Goal: Information Seeking & Learning: Compare options

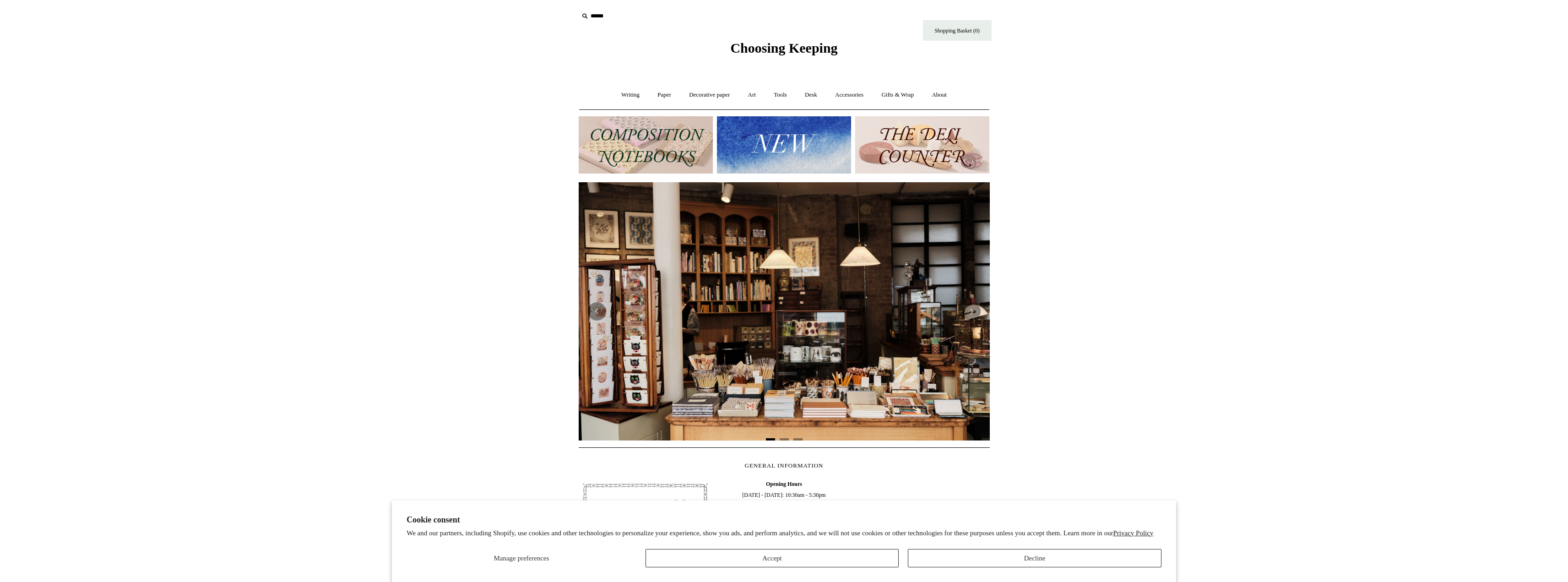
click at [1333, 426] on html "Cookie consent We and our partners, including Shopify, use cookies and other te…" at bounding box center [784, 385] width 1568 height 771
click at [791, 555] on button "Accept" at bounding box center [772, 558] width 254 height 18
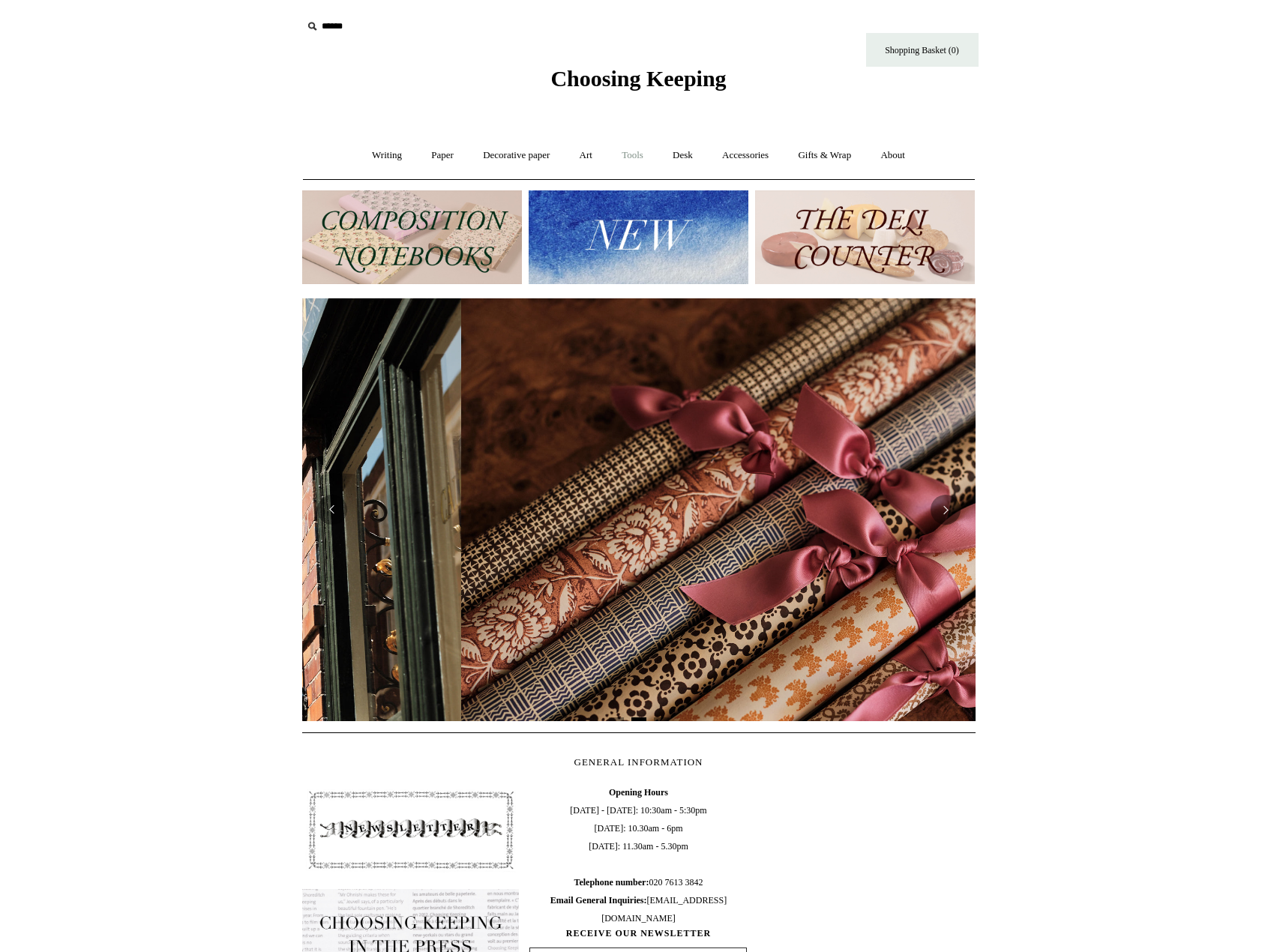
scroll to position [0, 1347]
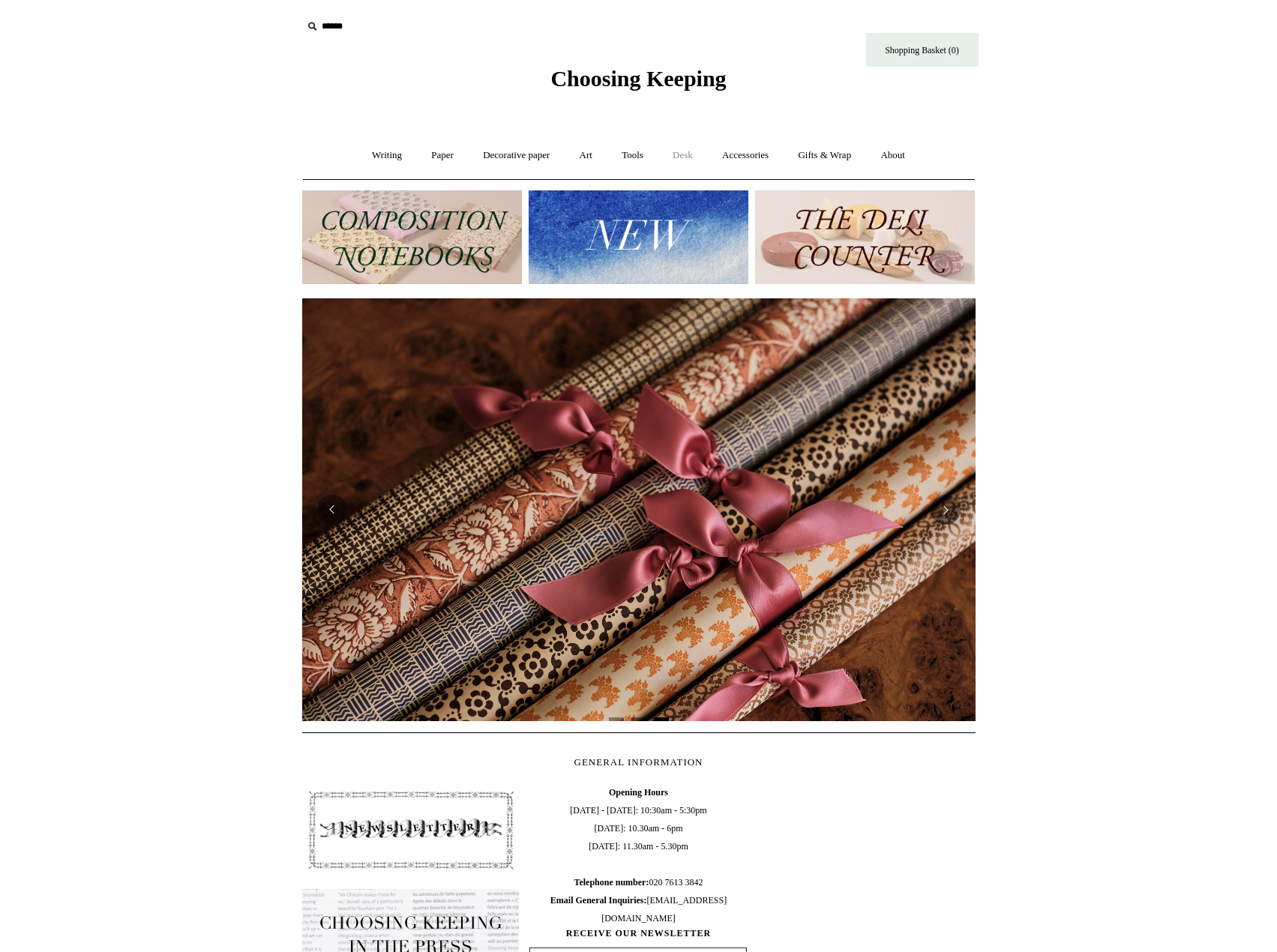
click at [679, 159] on link "Desk +" at bounding box center [682, 156] width 47 height 40
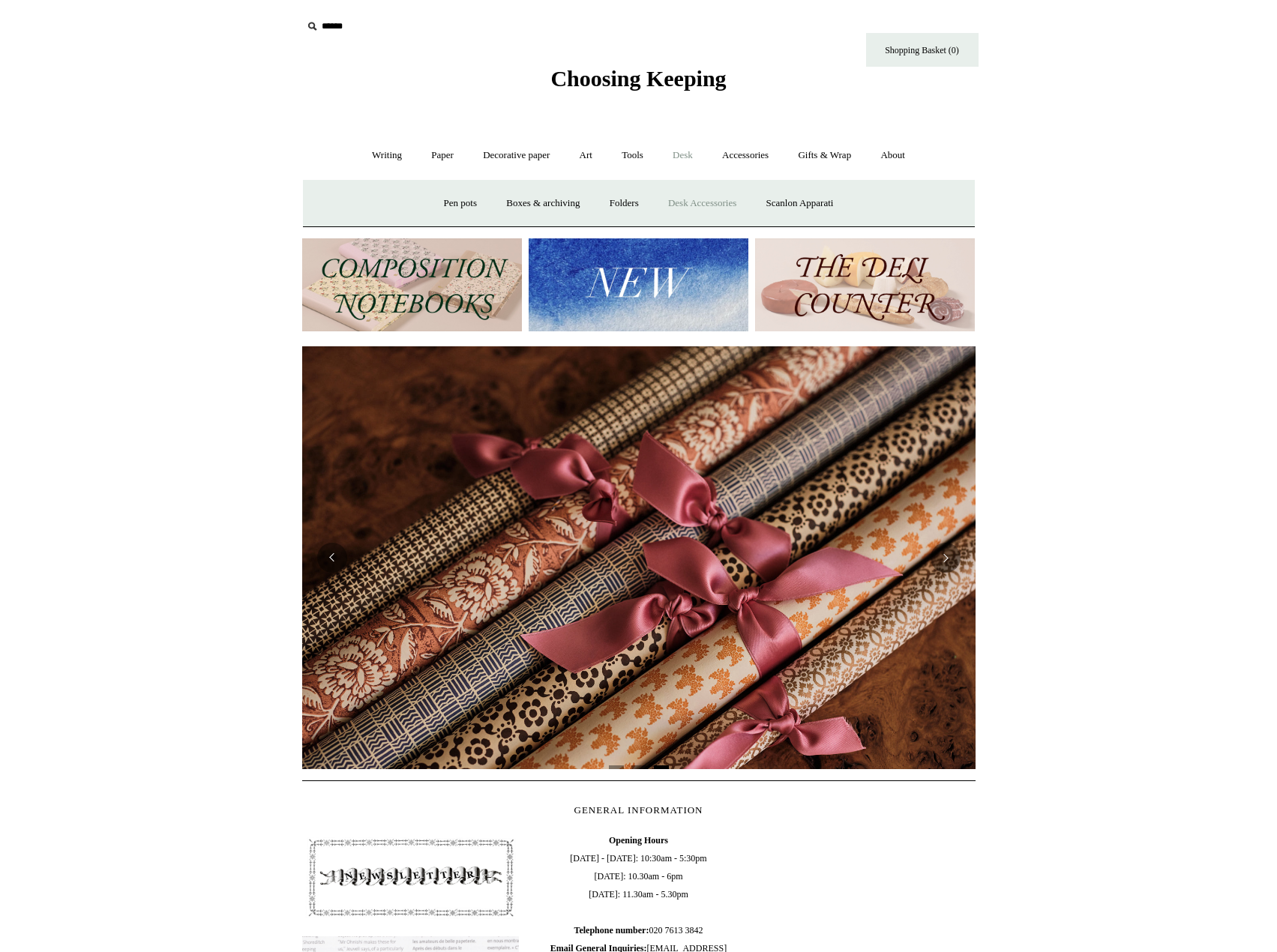
click at [703, 207] on link "Desk Accessories" at bounding box center [703, 203] width 96 height 40
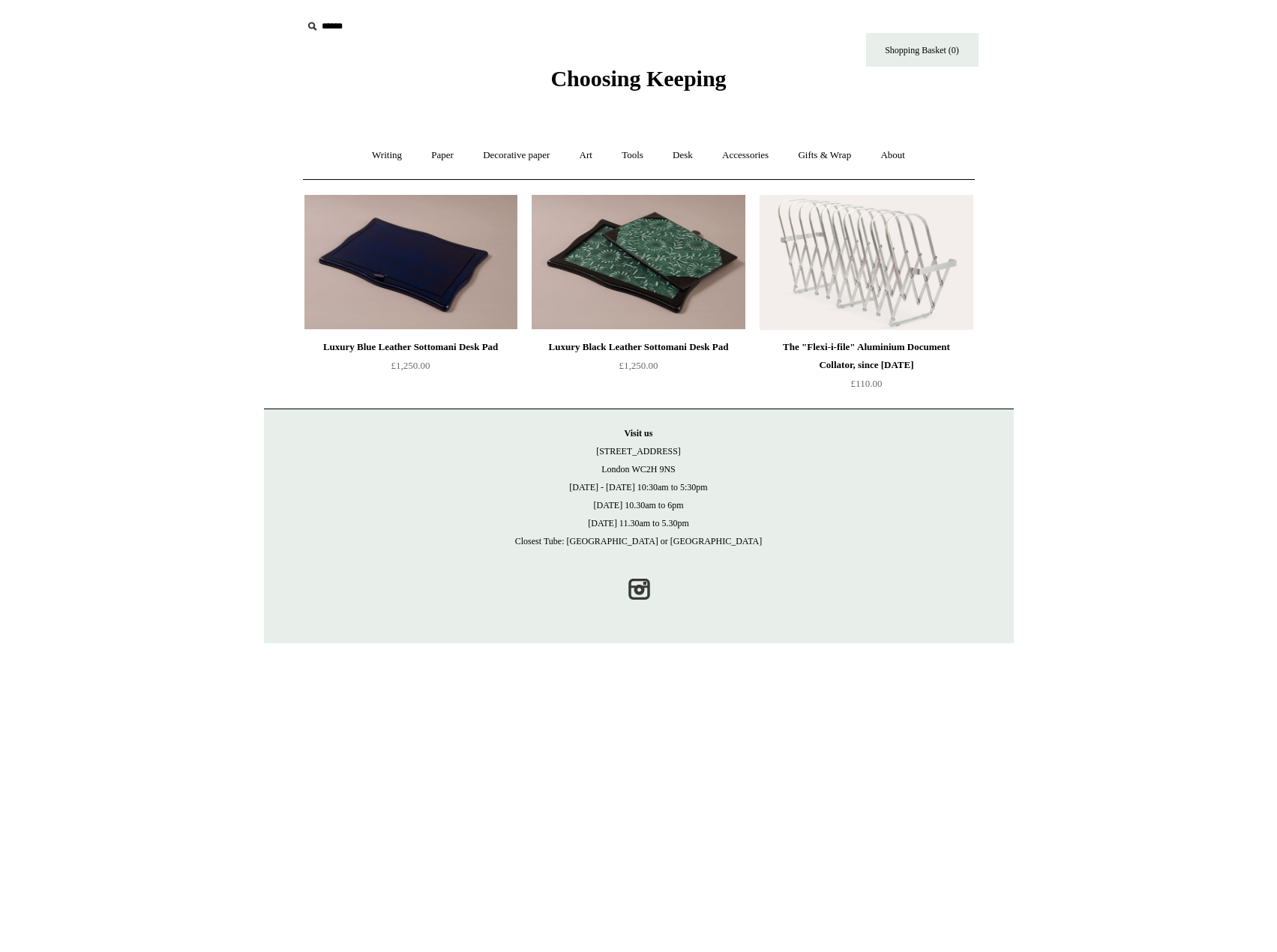
click at [434, 263] on img at bounding box center [411, 262] width 213 height 135
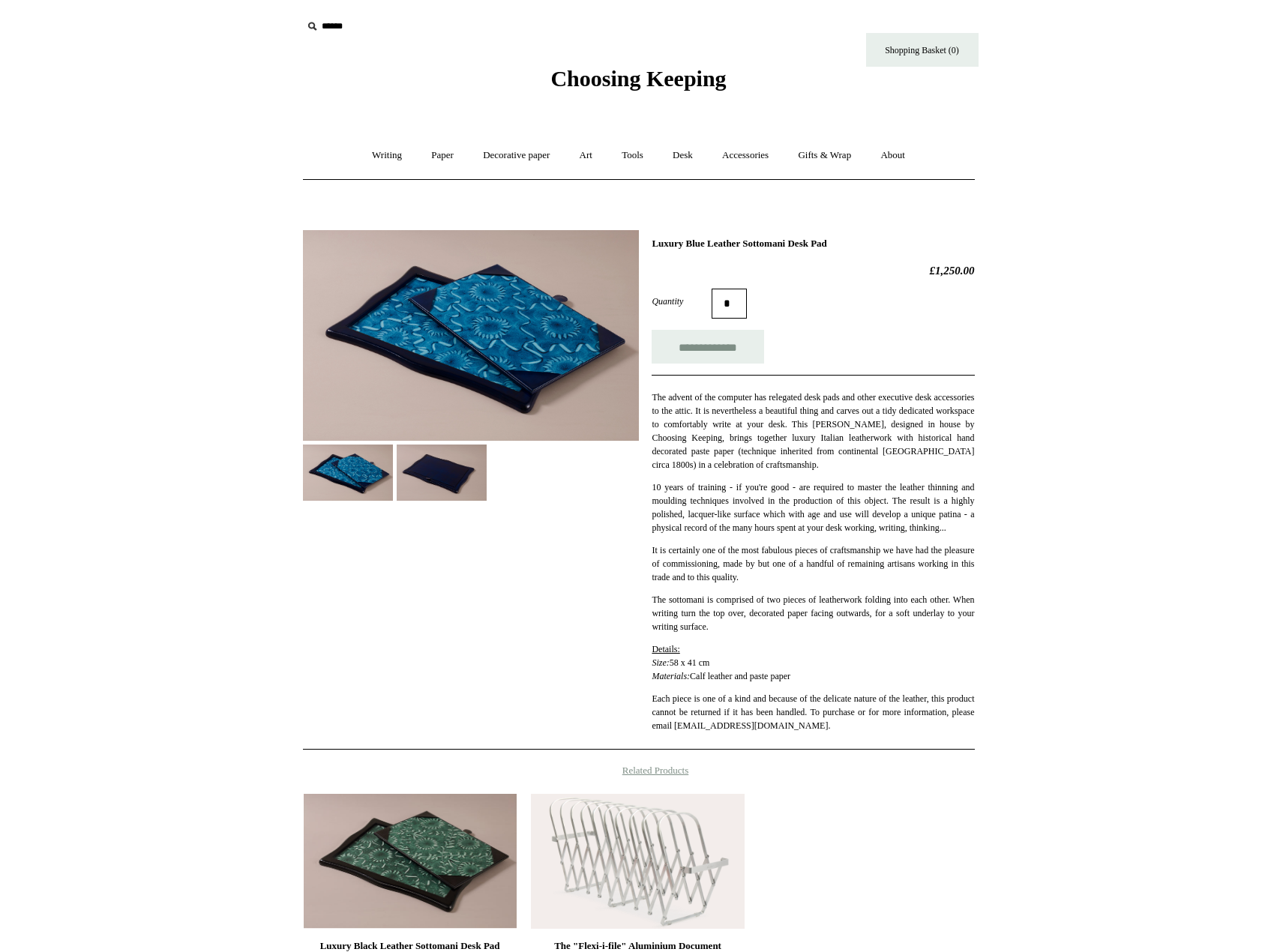
click at [417, 484] on img at bounding box center [442, 473] width 90 height 56
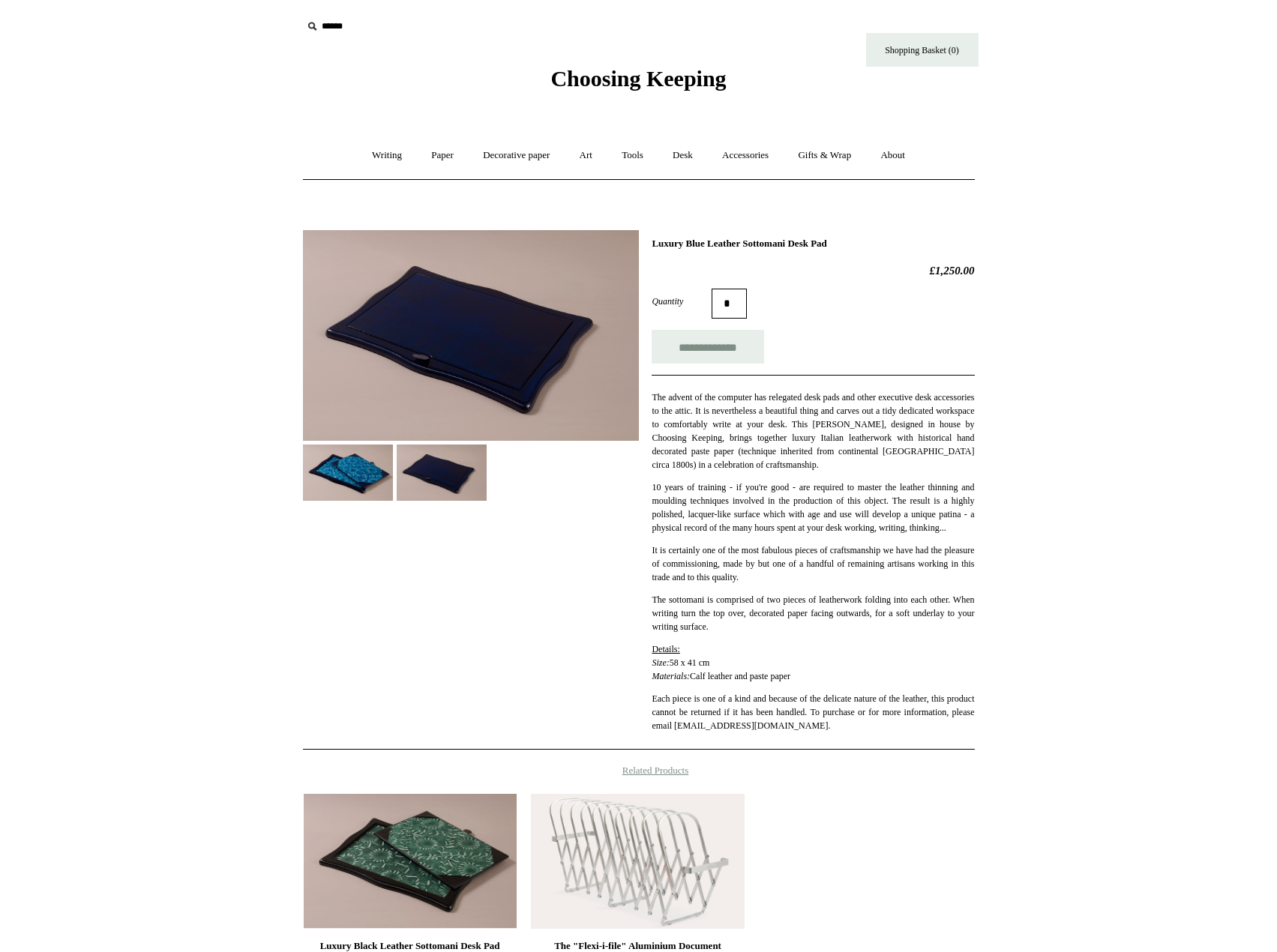
click at [345, 486] on img at bounding box center [348, 473] width 90 height 56
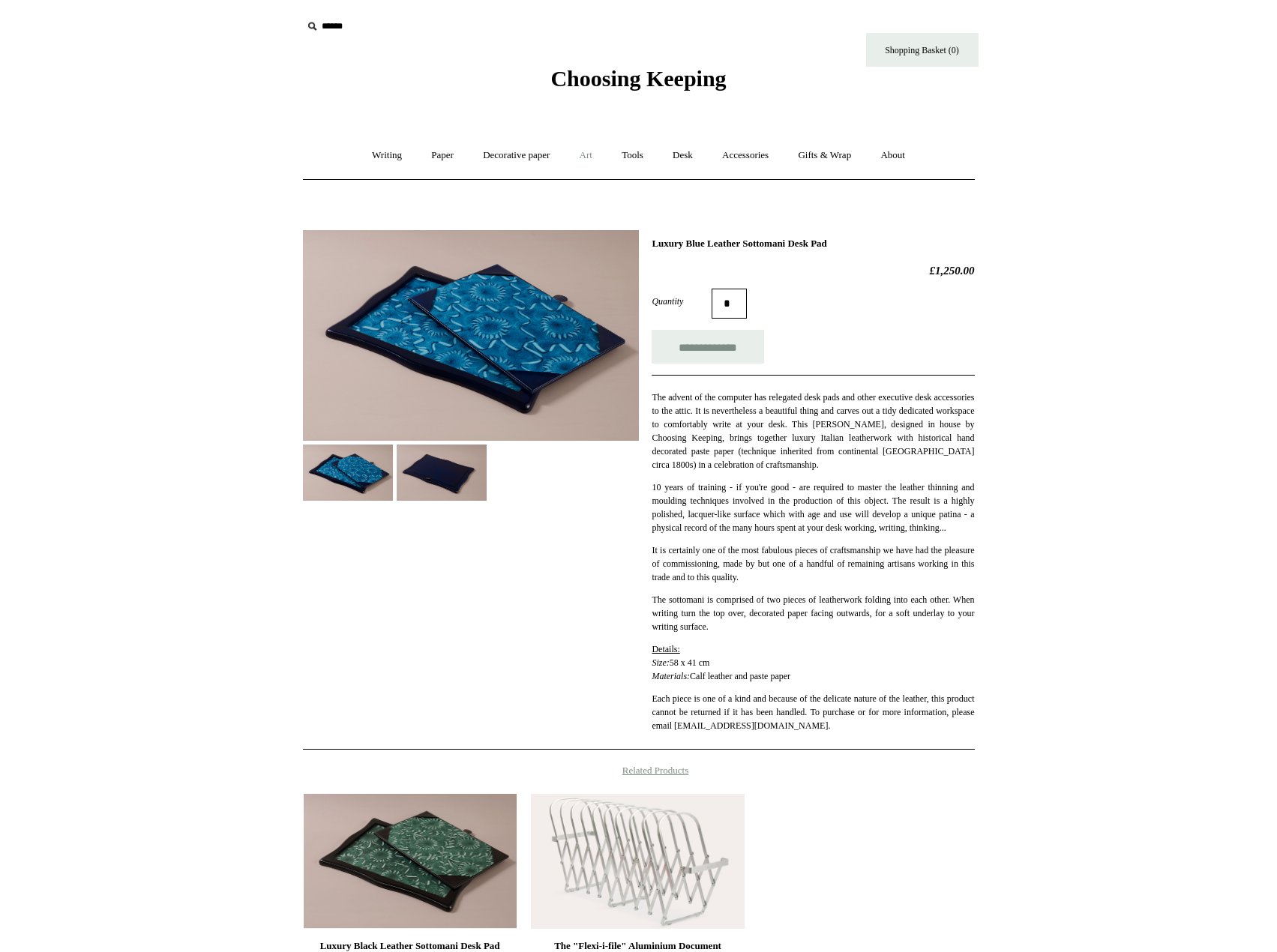
click at [580, 159] on link "Art +" at bounding box center [586, 156] width 40 height 40
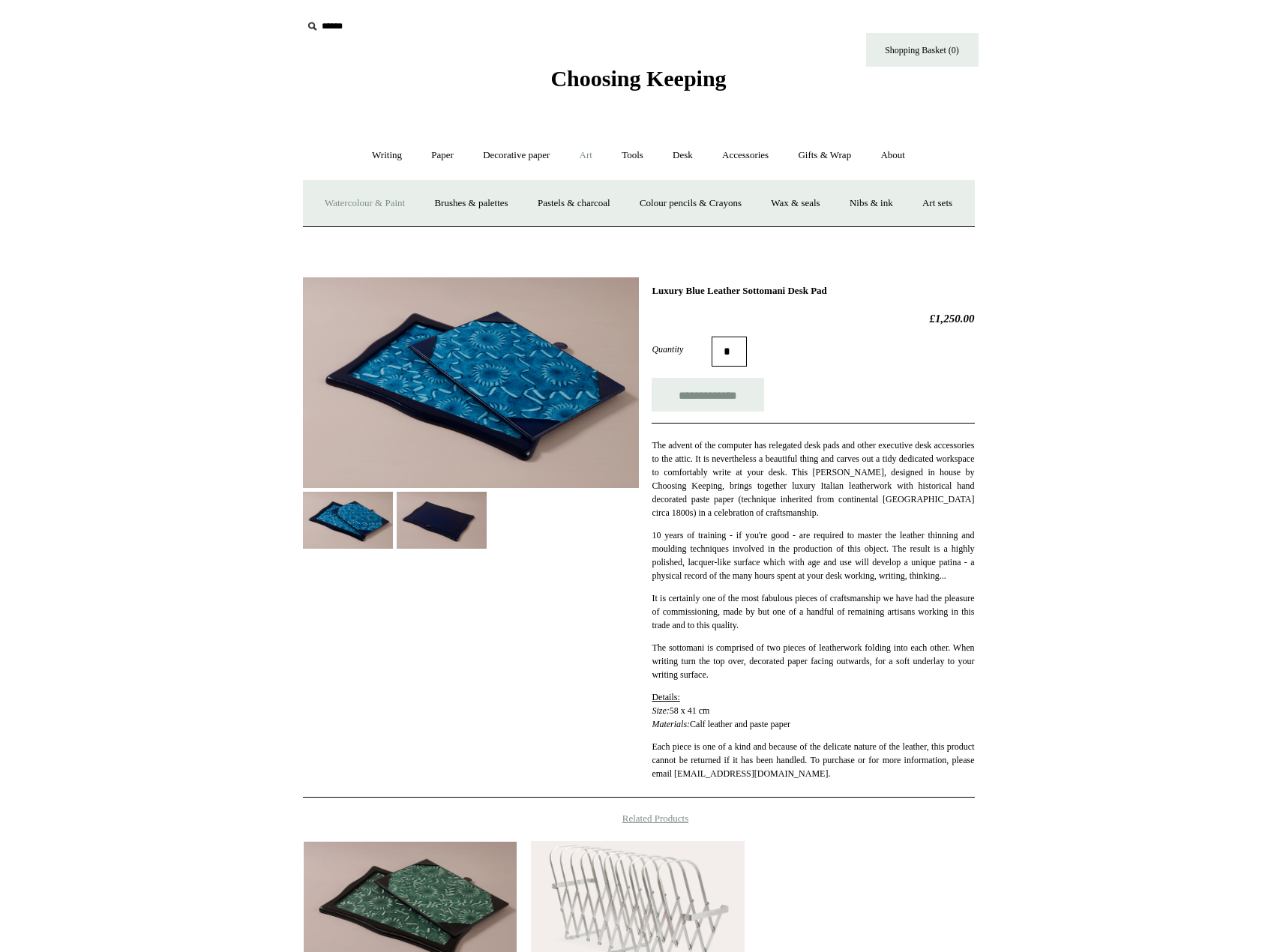
click at [382, 201] on link "Watercolour & Paint" at bounding box center [365, 203] width 108 height 40
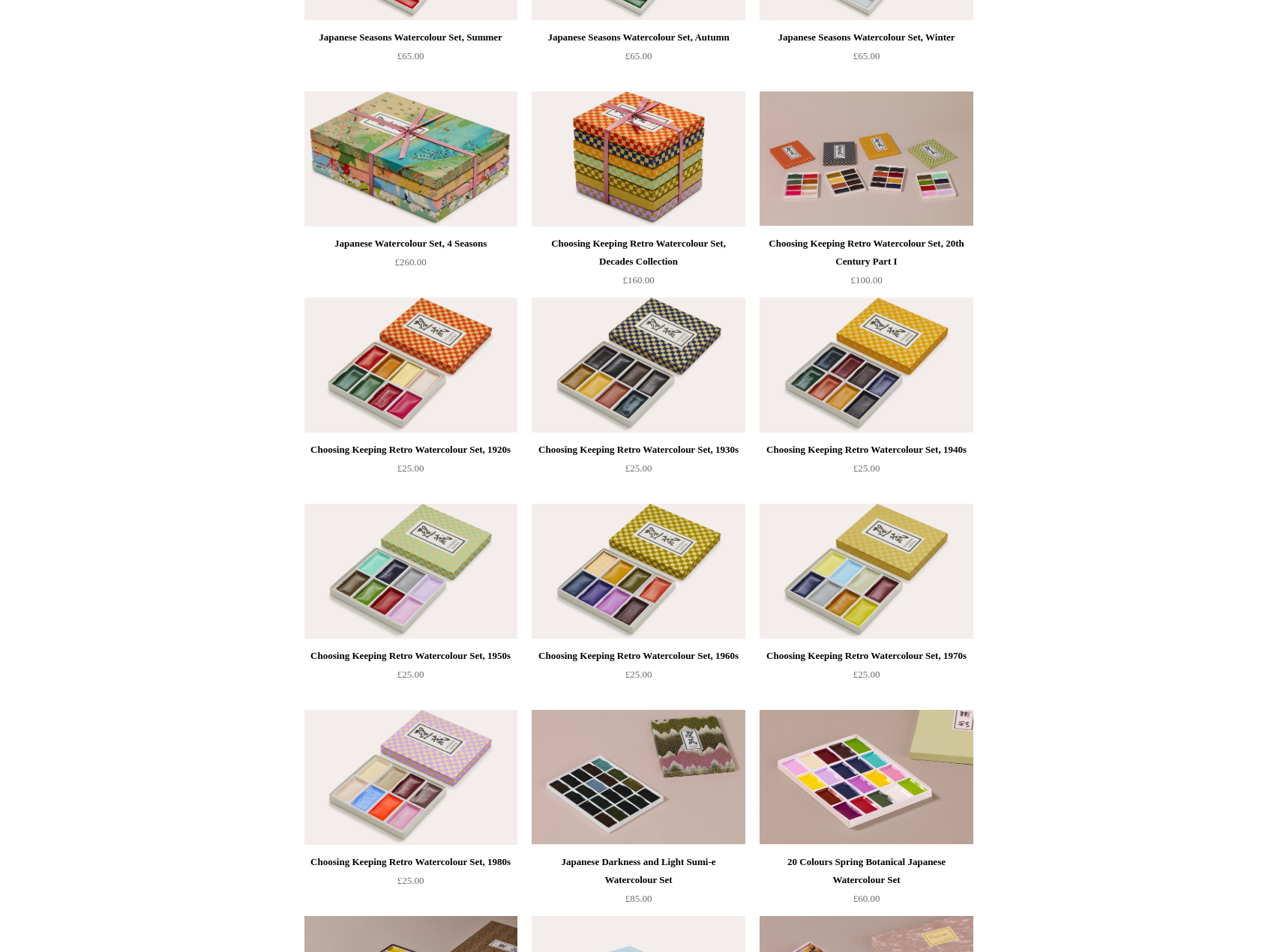
scroll to position [497, 0]
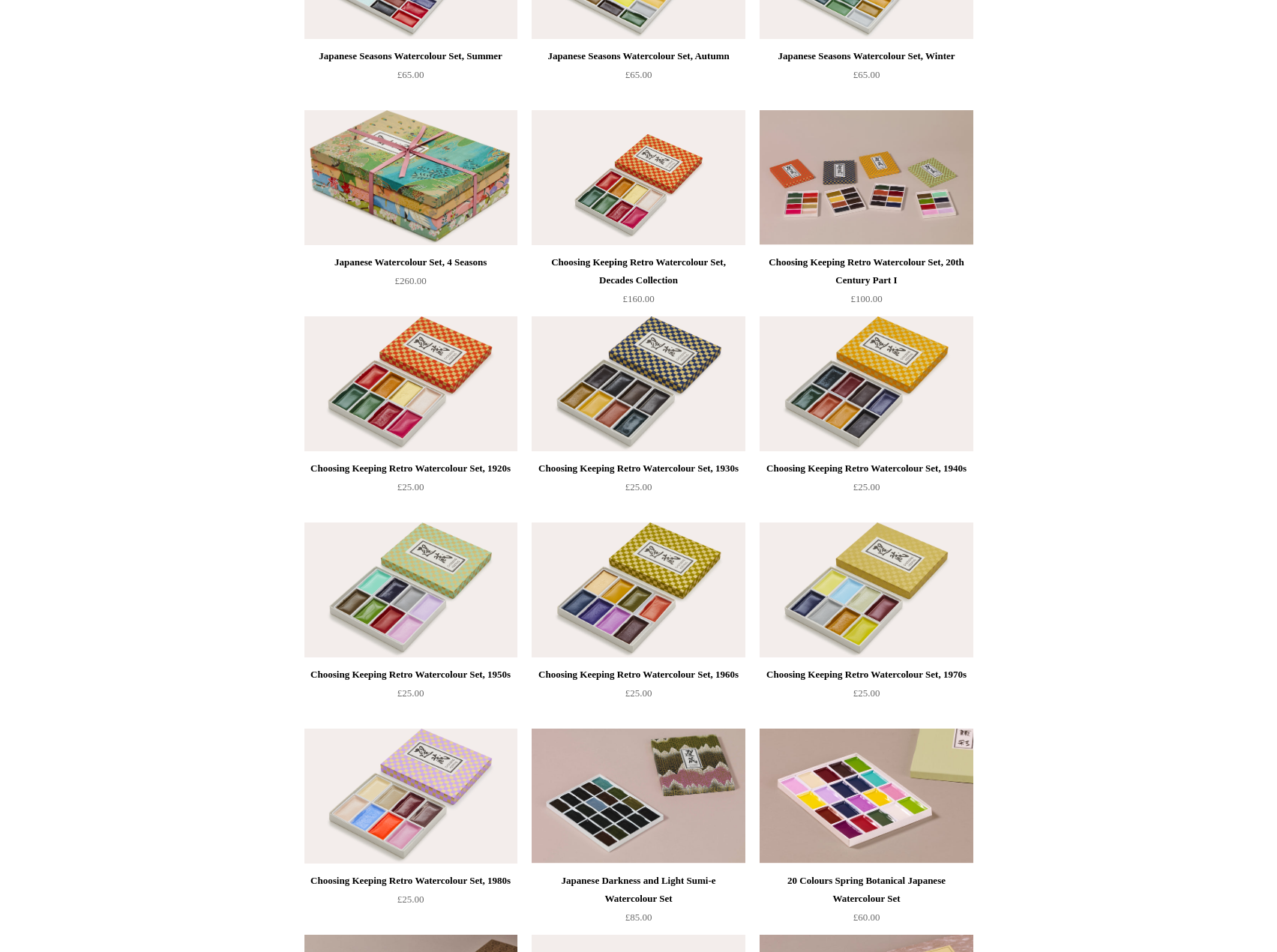
click at [667, 136] on img at bounding box center [638, 177] width 213 height 135
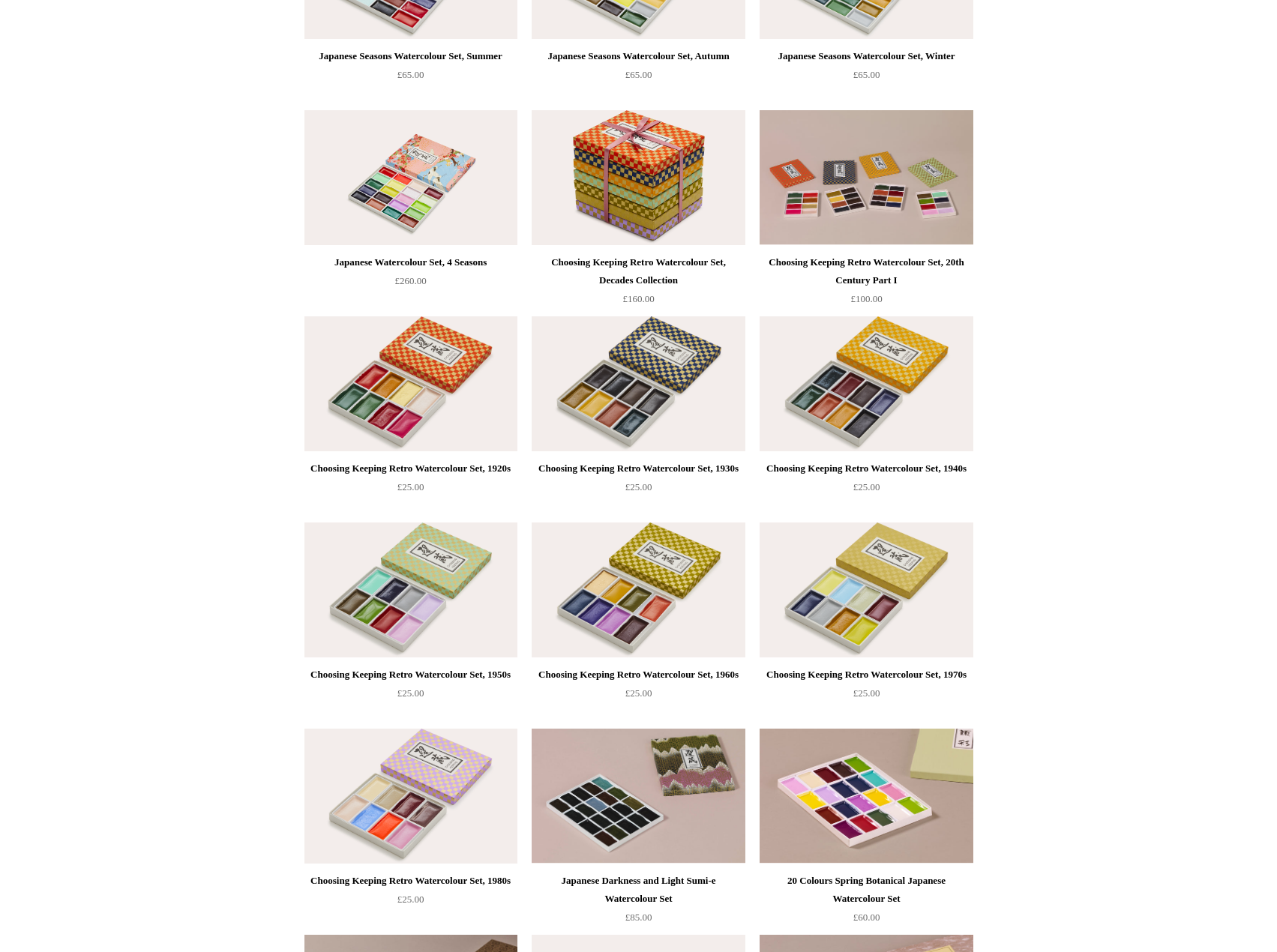
click at [407, 181] on img at bounding box center [411, 177] width 213 height 135
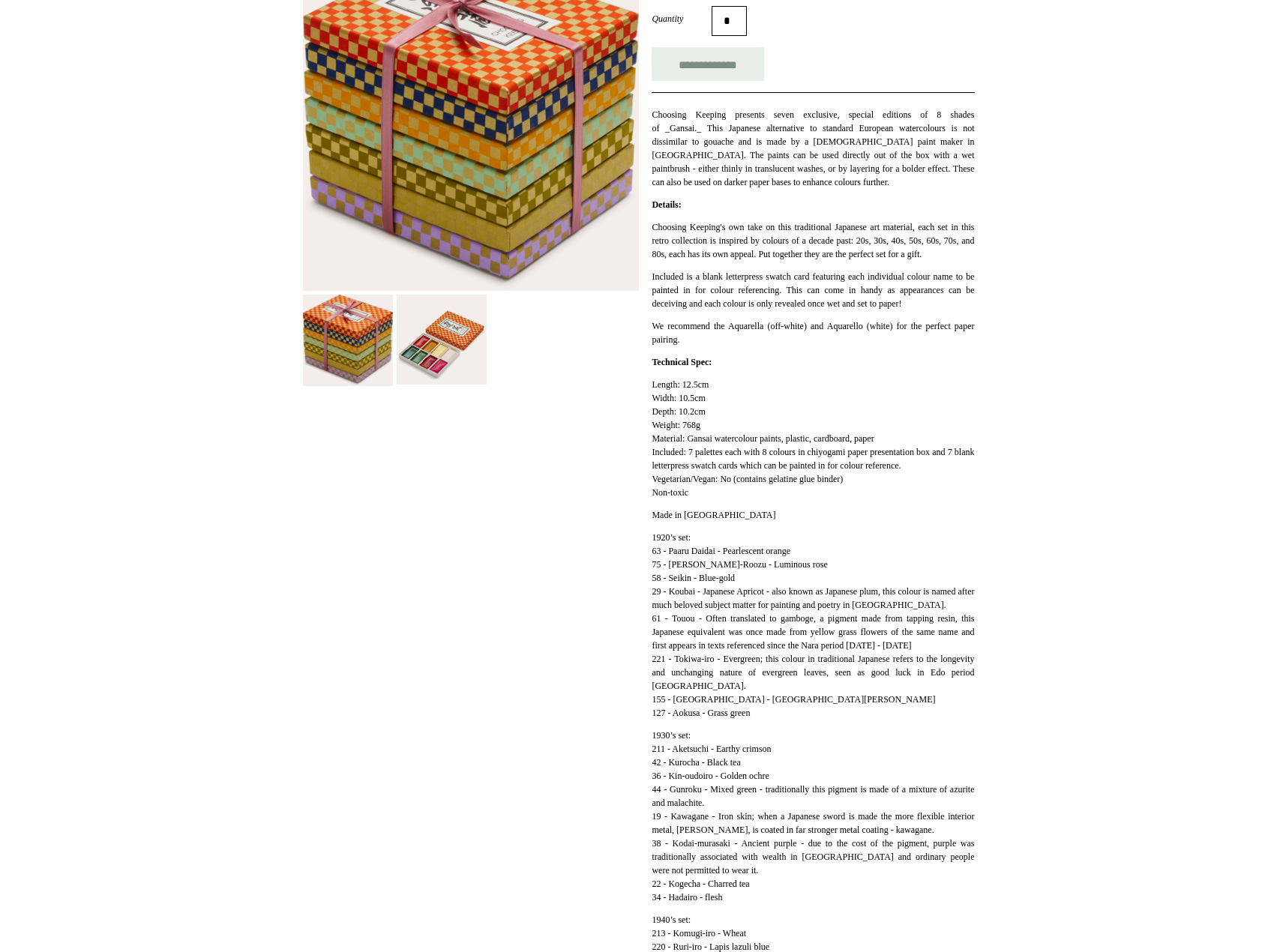
scroll to position [300, 0]
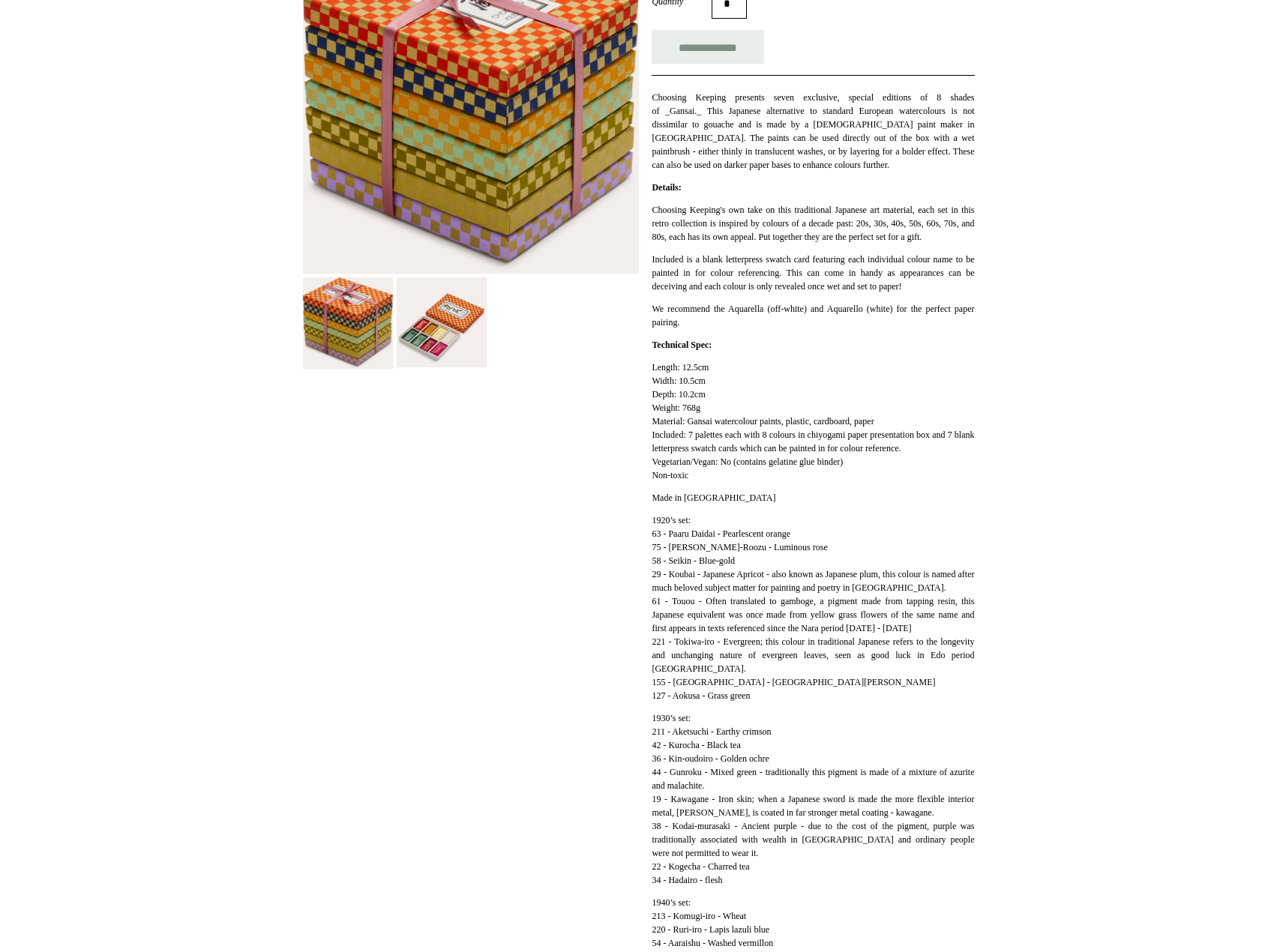
click at [456, 327] on img at bounding box center [442, 322] width 90 height 90
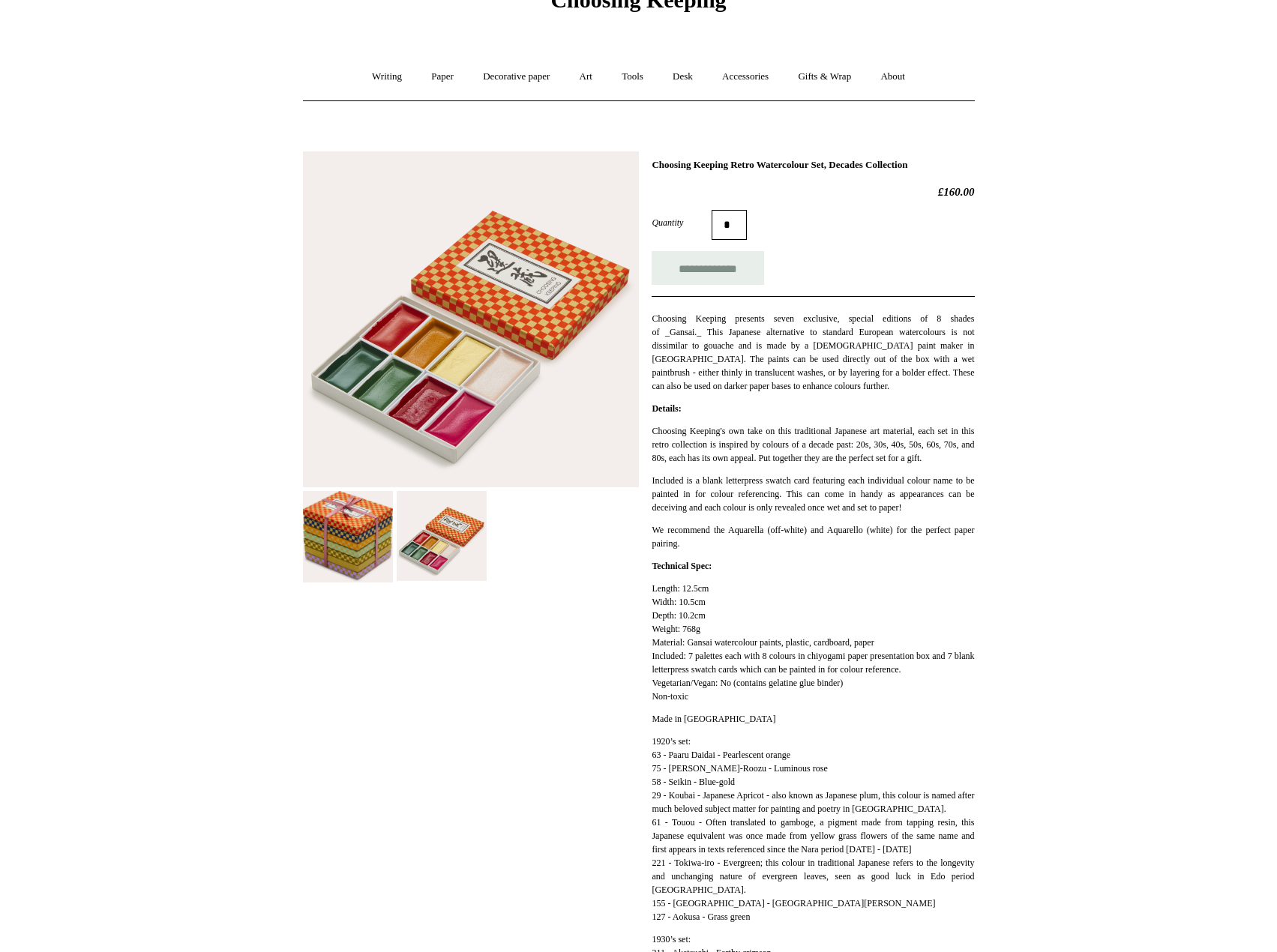
scroll to position [75, 0]
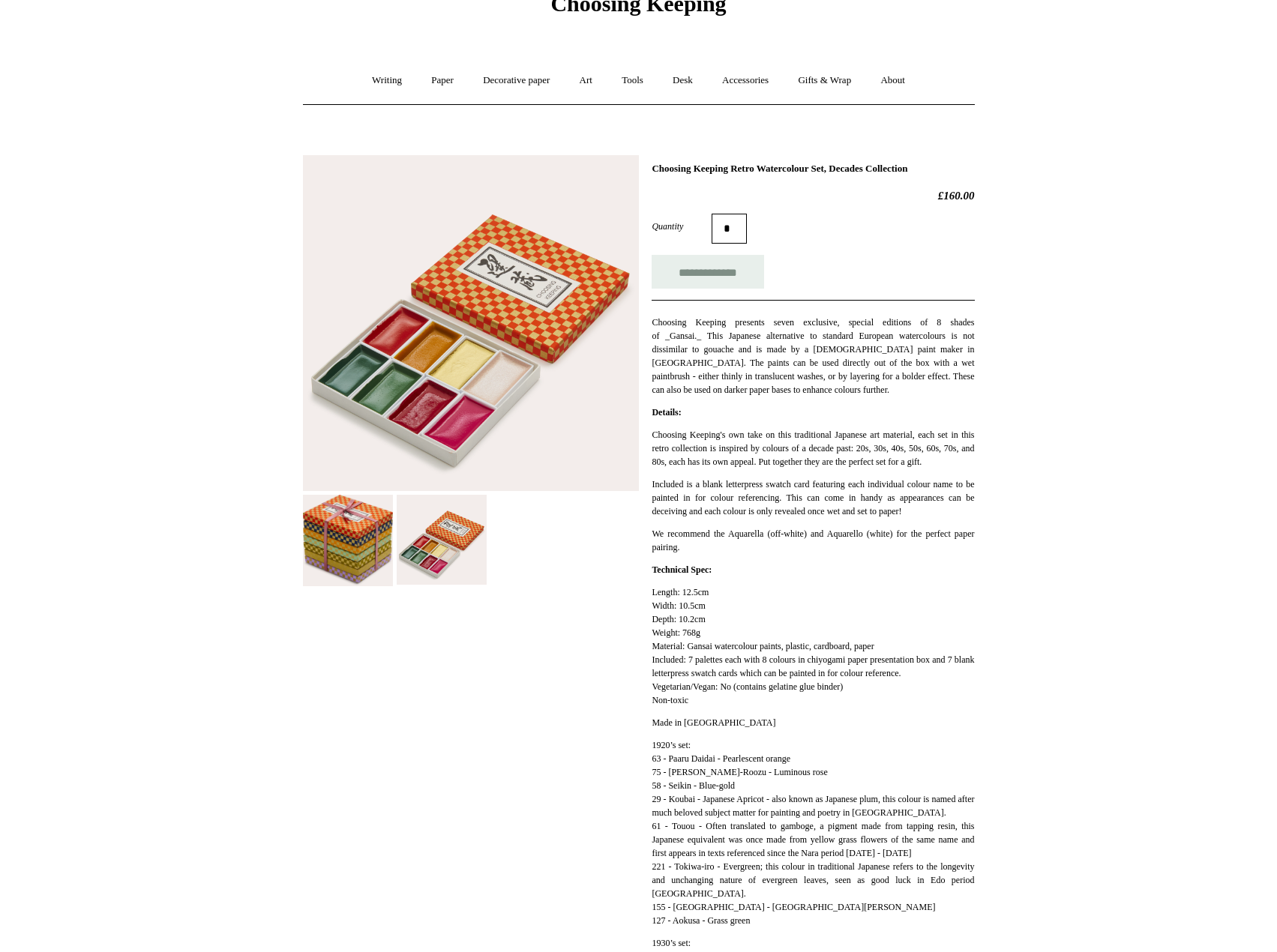
click at [338, 556] on img at bounding box center [348, 540] width 90 height 93
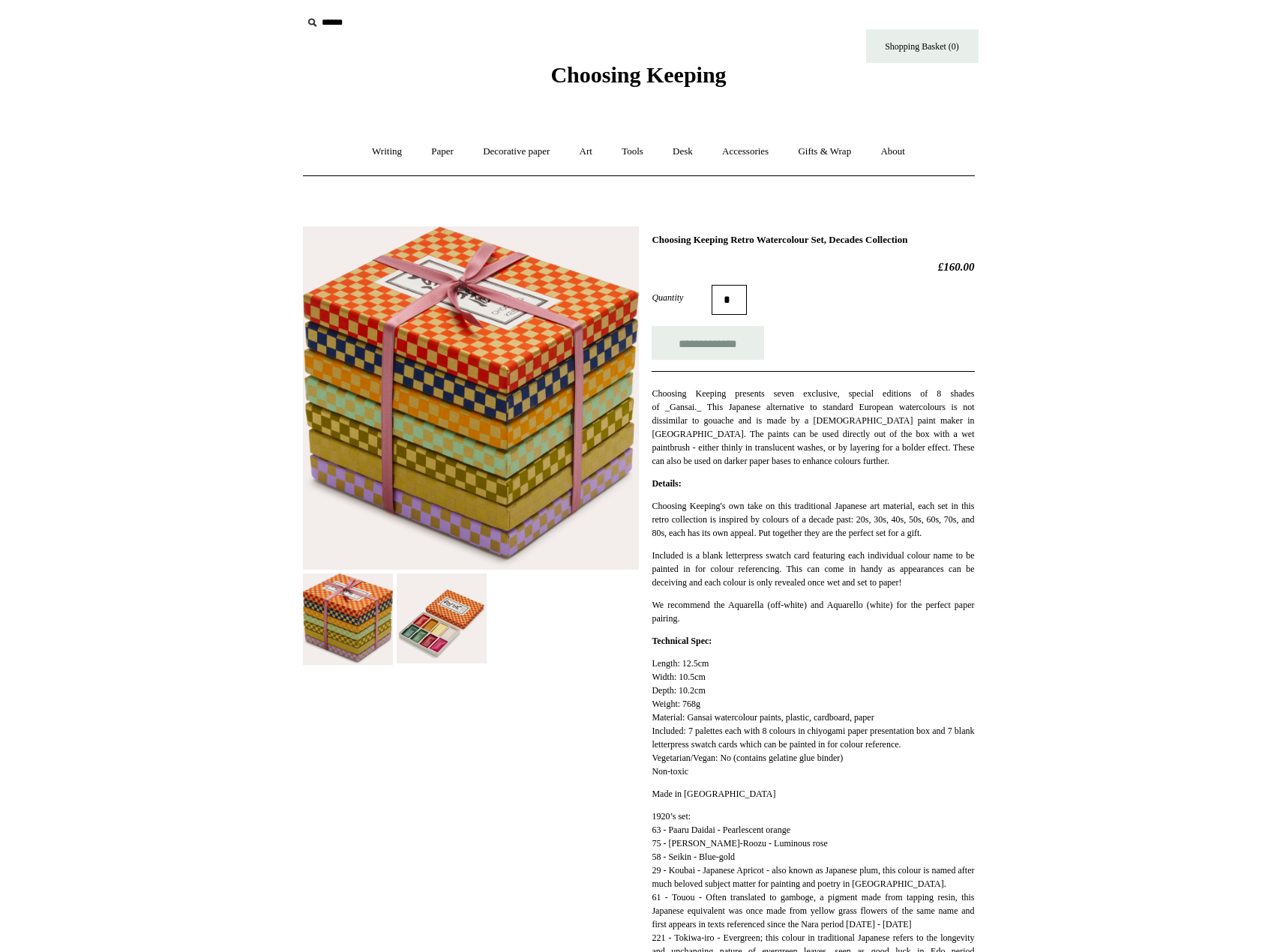
scroll to position [0, 0]
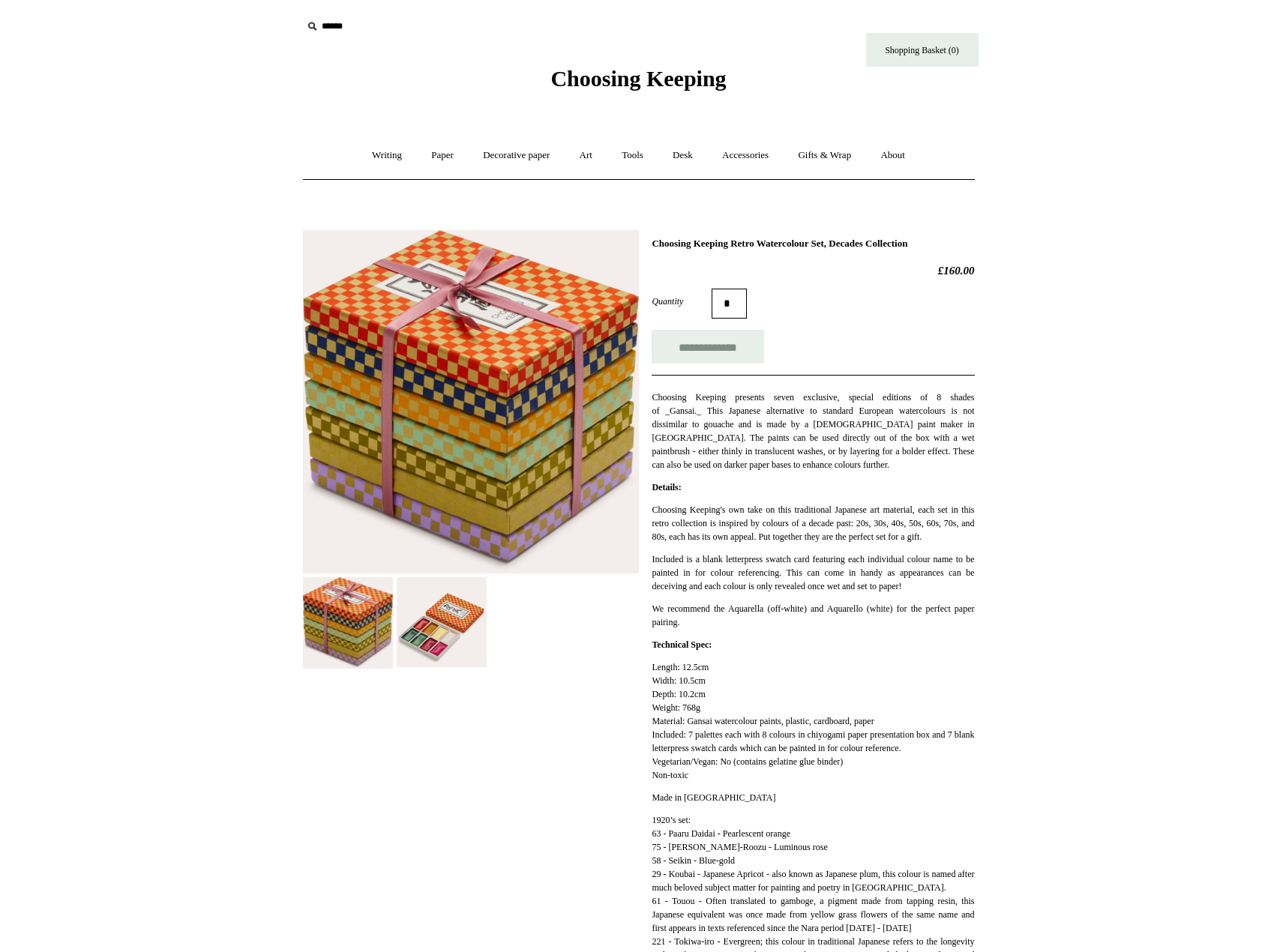
drag, startPoint x: 943, startPoint y: 271, endPoint x: 991, endPoint y: 269, distance: 48.0
click at [957, 268] on h2 "£160.00" at bounding box center [812, 271] width 322 height 14
drag, startPoint x: 936, startPoint y: 268, endPoint x: 994, endPoint y: 268, distance: 58.0
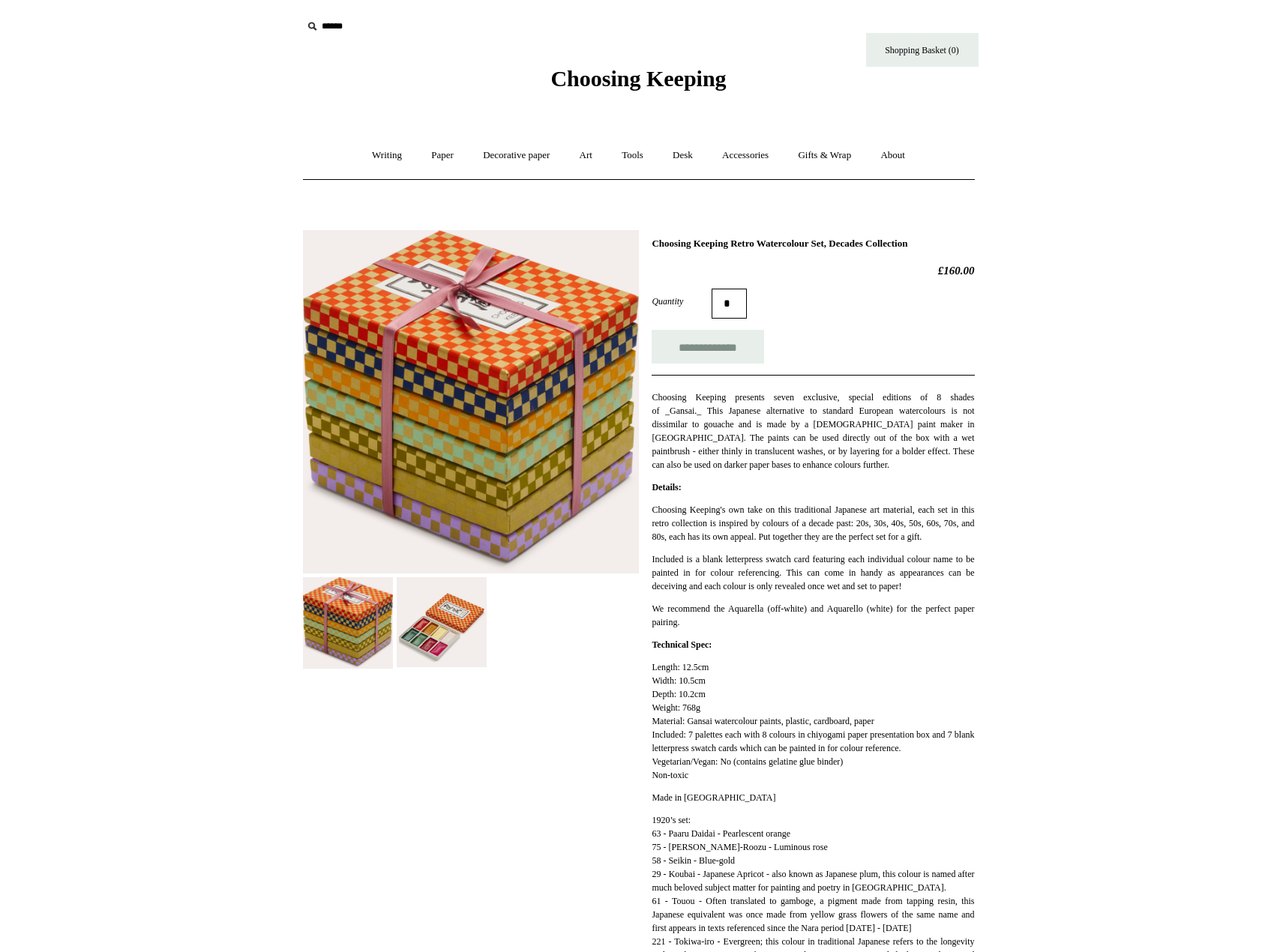
click at [440, 640] on img at bounding box center [442, 622] width 90 height 90
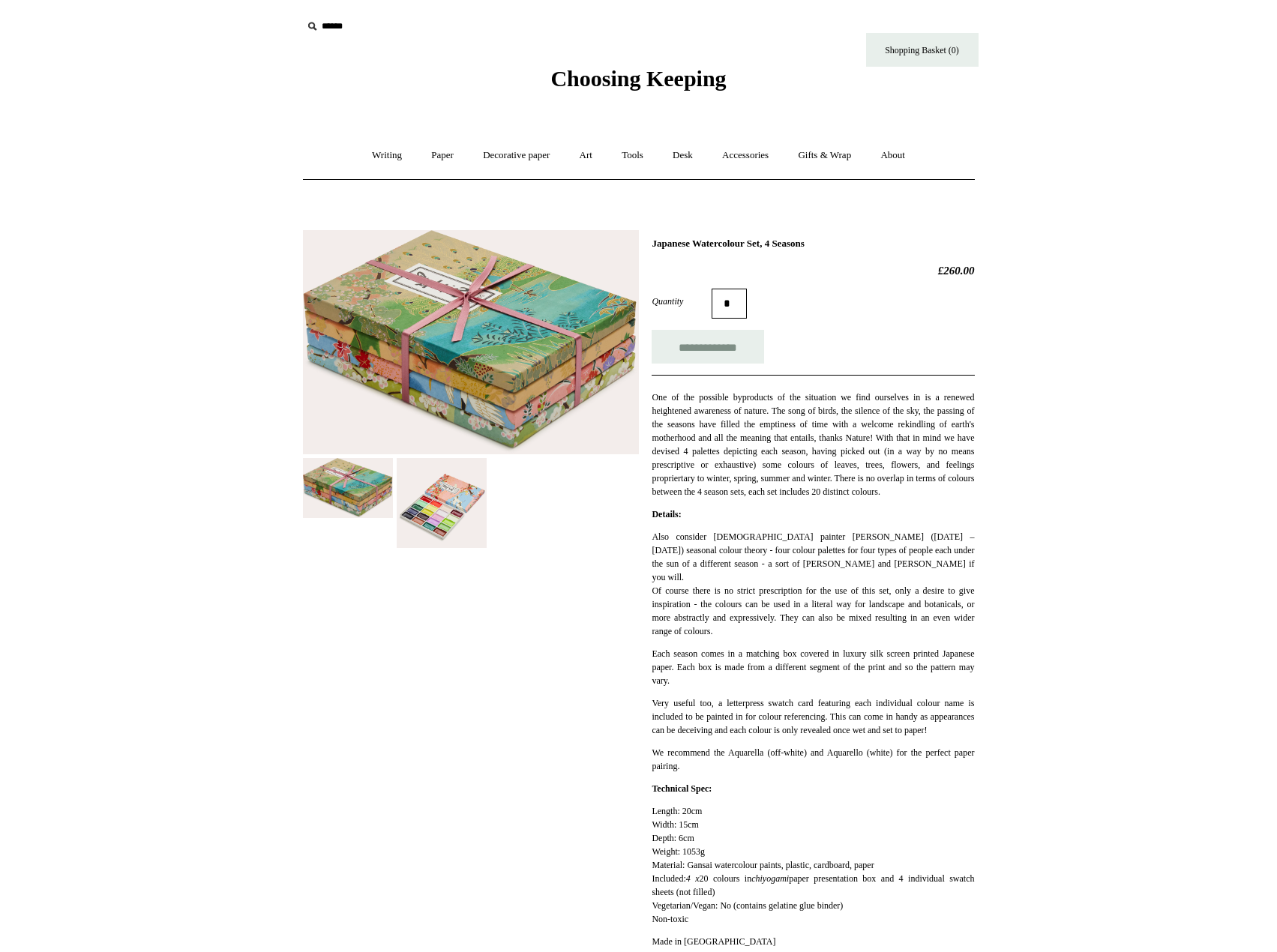
click at [426, 513] on img at bounding box center [442, 503] width 90 height 90
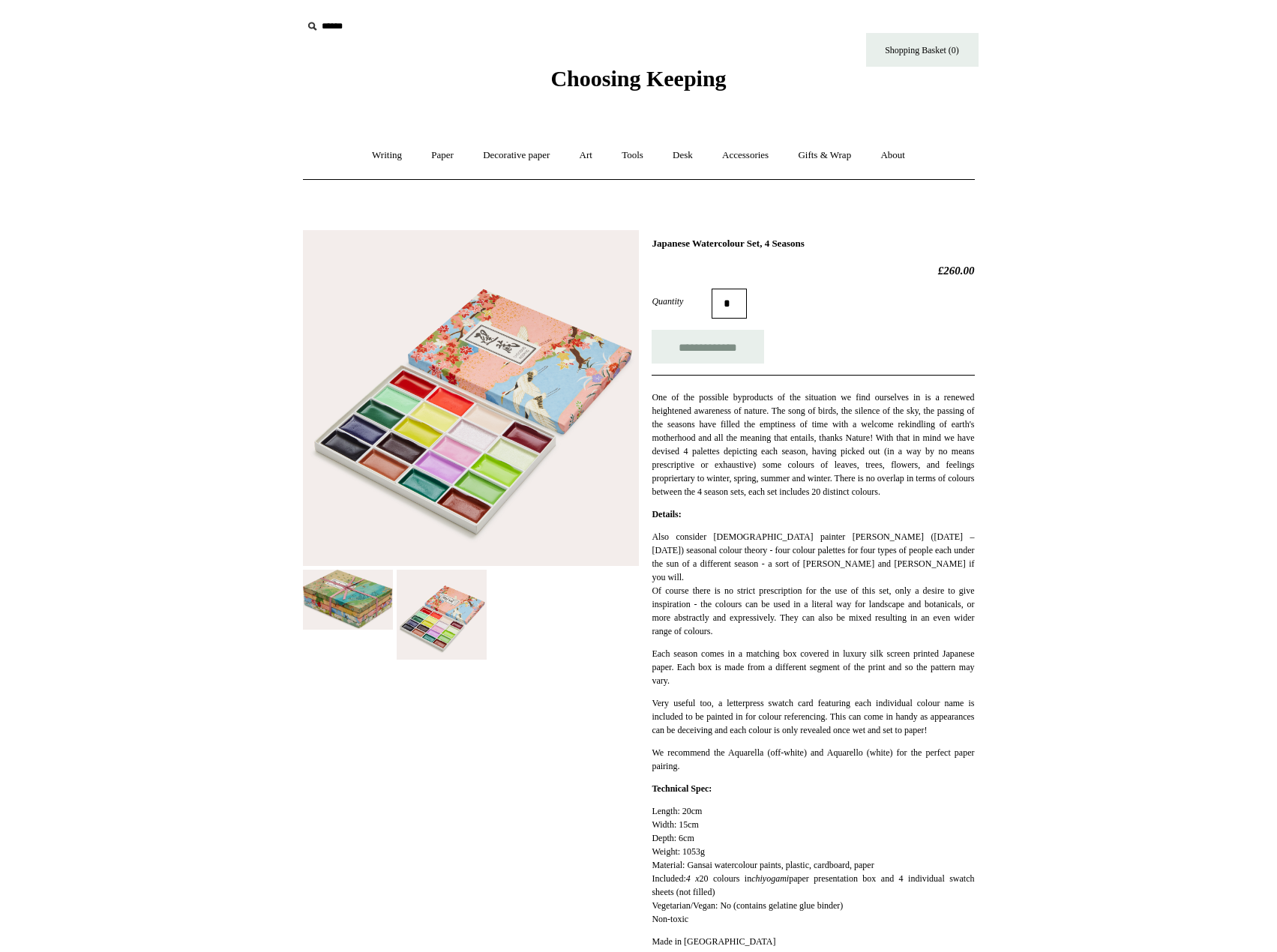
click at [366, 612] on img at bounding box center [348, 600] width 90 height 60
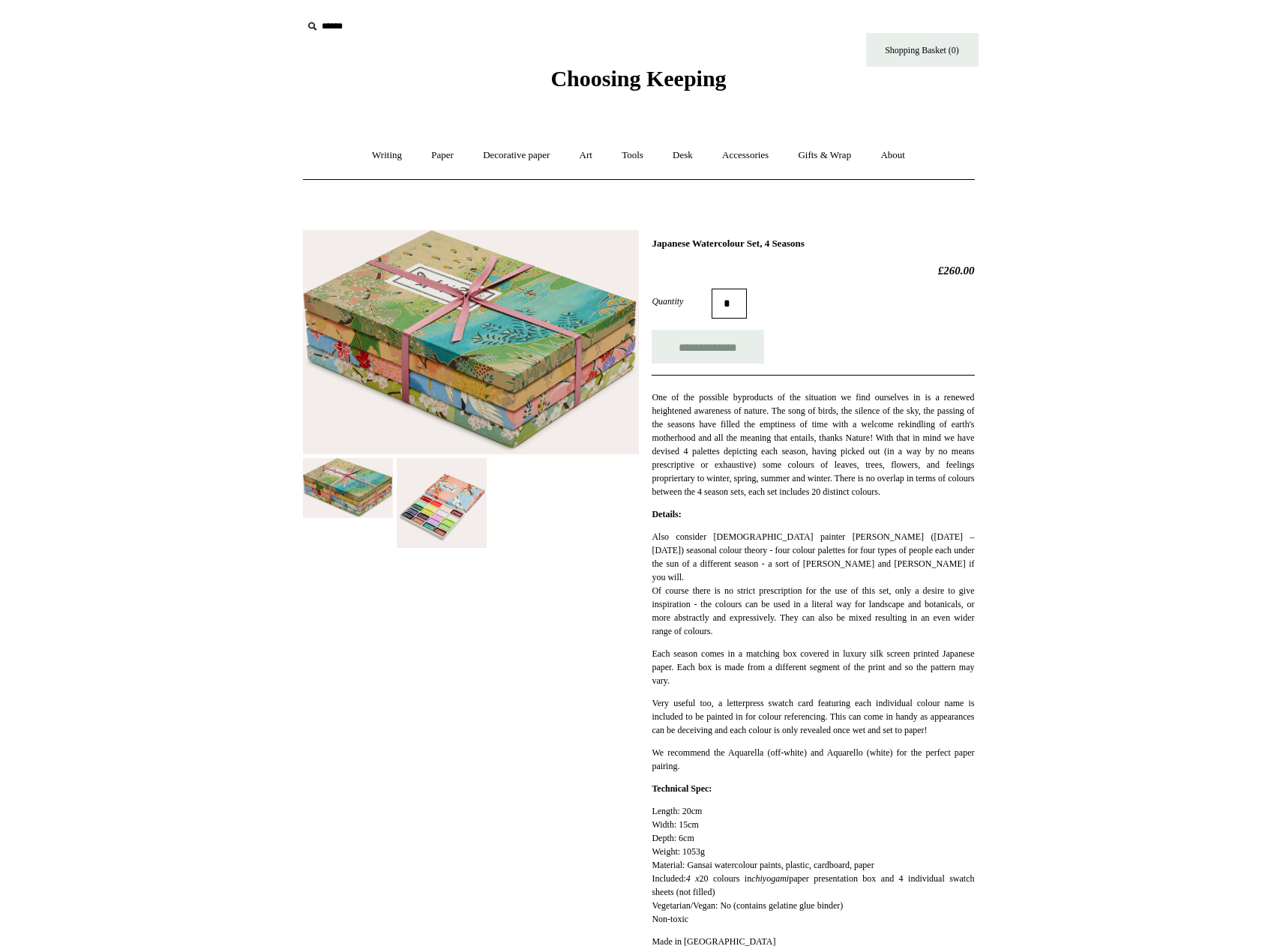
click at [364, 493] on img at bounding box center [348, 488] width 90 height 60
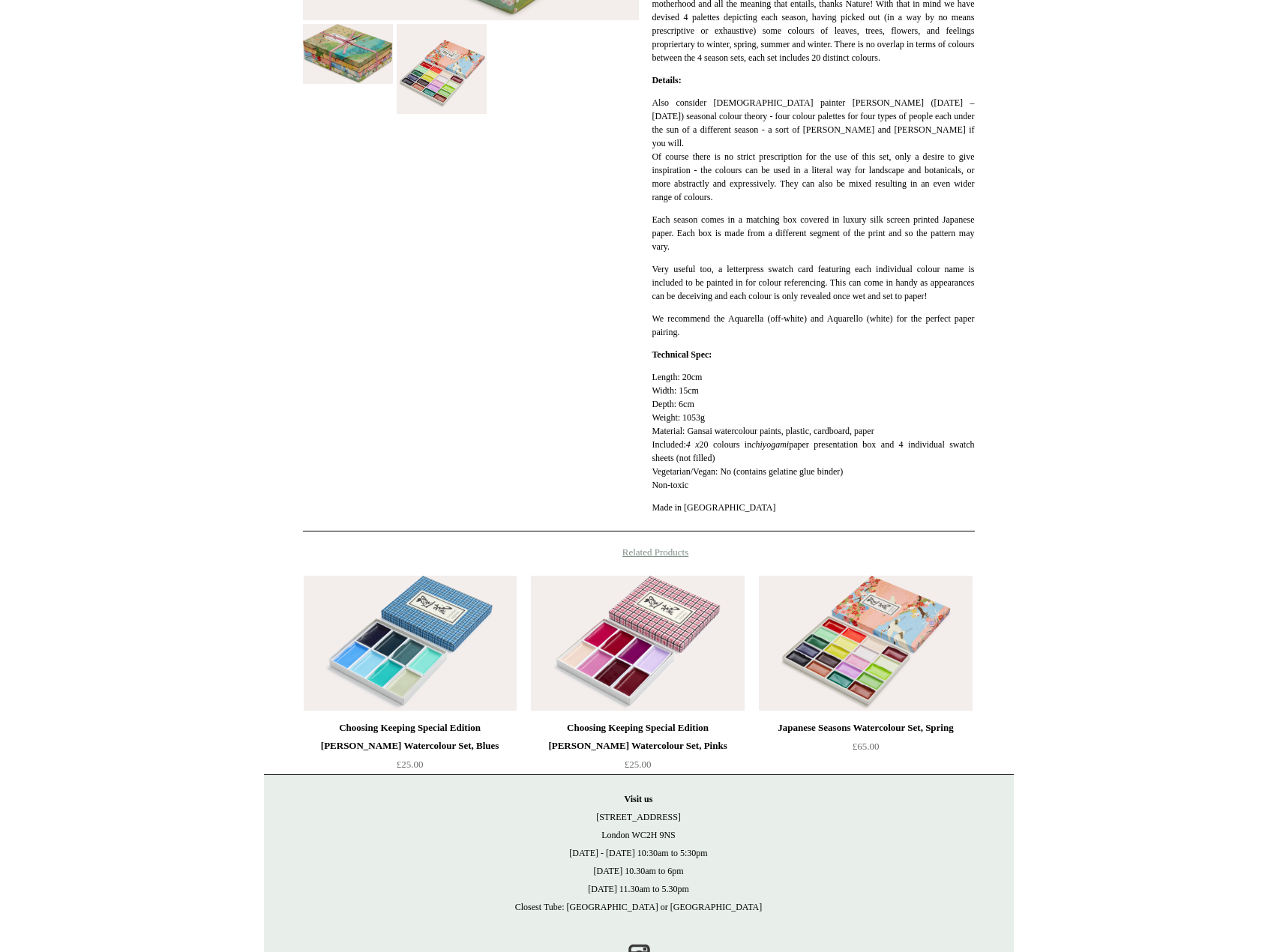
scroll to position [431, 0]
